Goal: Task Accomplishment & Management: Manage account settings

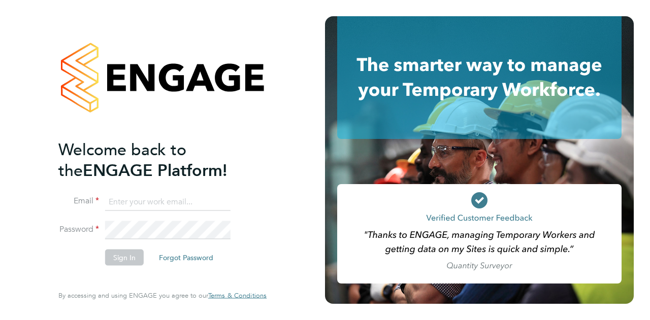
type input "mick.greenwood@wates.co.uk"
click at [121, 260] on button "Sign In" at bounding box center [124, 257] width 39 height 16
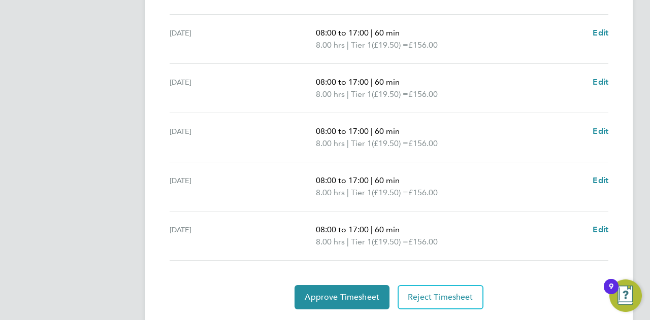
scroll to position [419, 0]
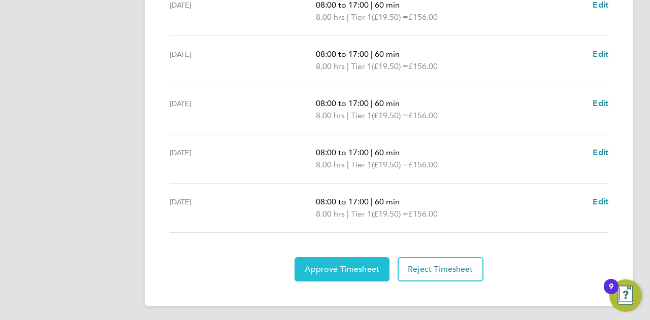
click at [332, 265] on span "Approve Timesheet" at bounding box center [342, 270] width 75 height 10
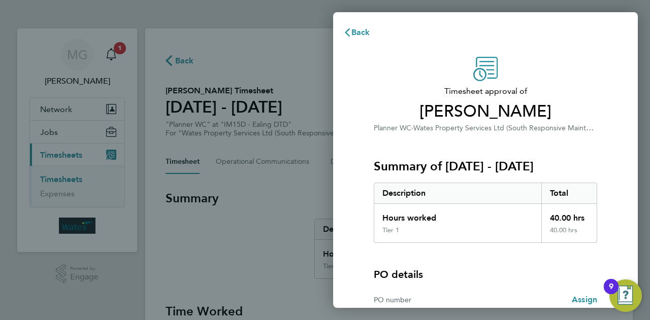
scroll to position [95, 0]
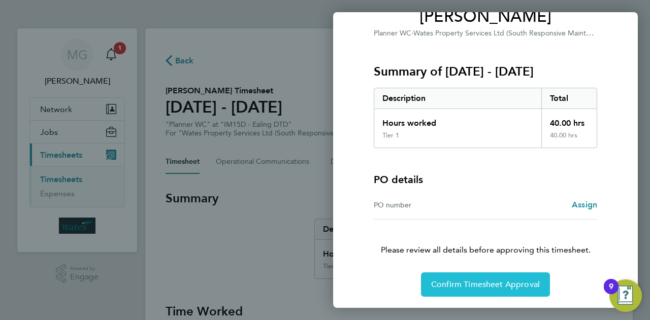
click at [483, 280] on span "Confirm Timesheet Approval" at bounding box center [485, 285] width 109 height 10
